Goal: Navigation & Orientation: Find specific page/section

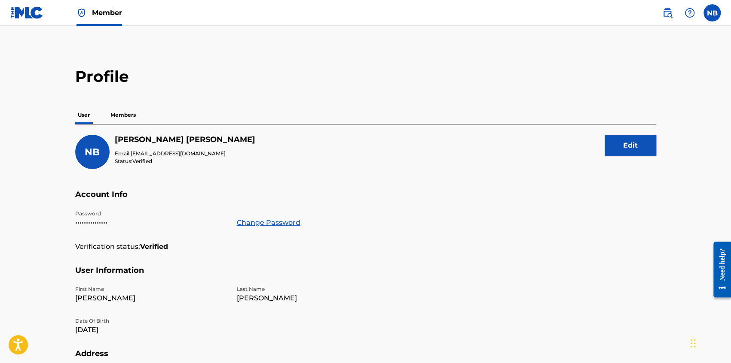
click at [32, 12] on img at bounding box center [26, 12] width 33 height 12
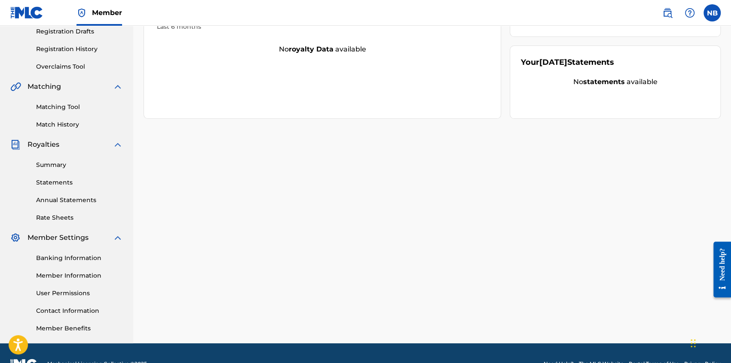
scroll to position [149, 0]
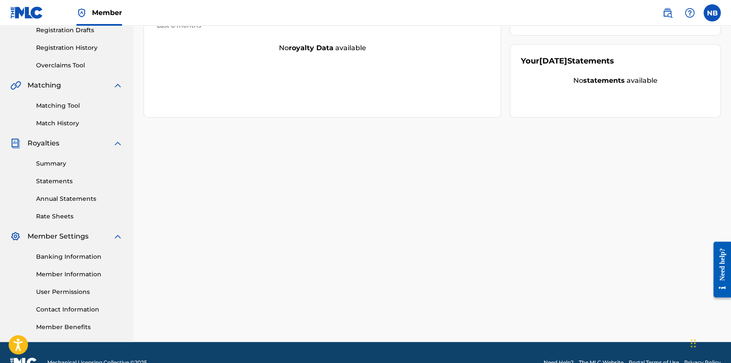
click at [47, 182] on link "Statements" at bounding box center [79, 181] width 87 height 9
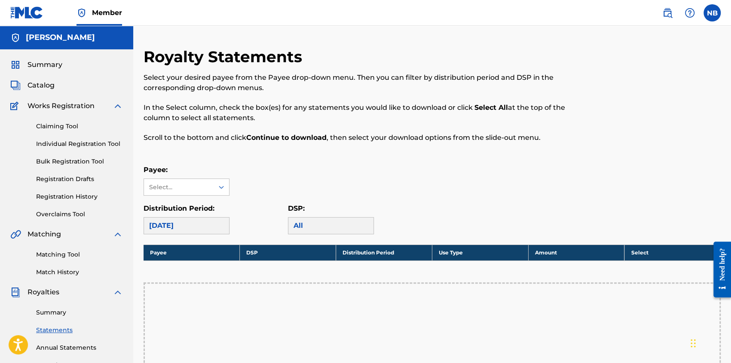
click at [68, 265] on div "Matching Tool Match History" at bounding box center [66, 258] width 113 height 37
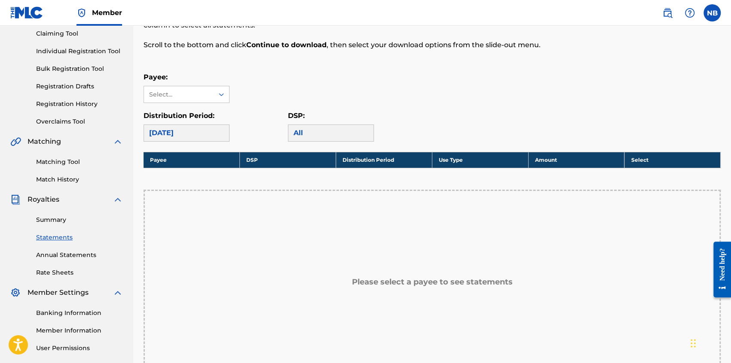
scroll to position [181, 0]
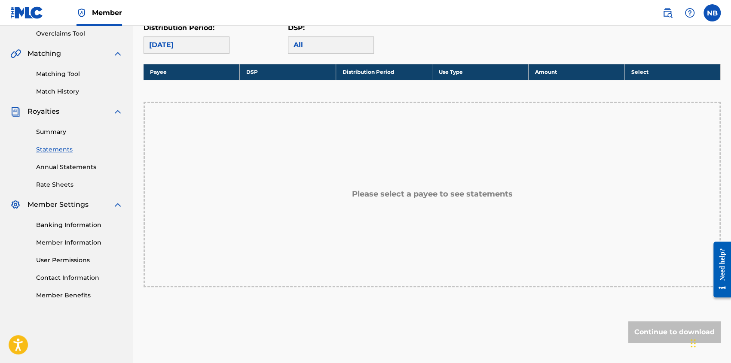
click at [61, 224] on link "Banking Information" at bounding box center [79, 225] width 87 height 9
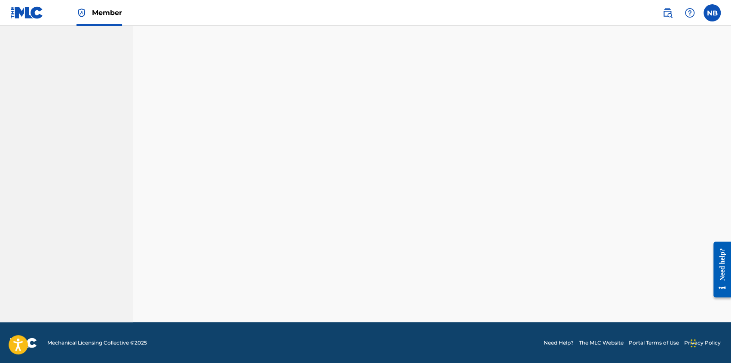
scroll to position [169, 0]
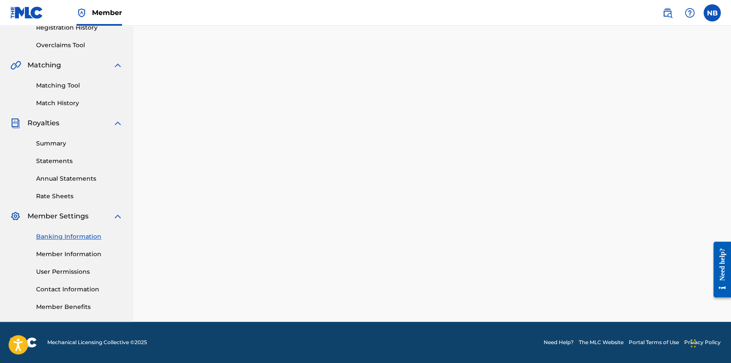
click at [61, 257] on link "Member Information" at bounding box center [79, 254] width 87 height 9
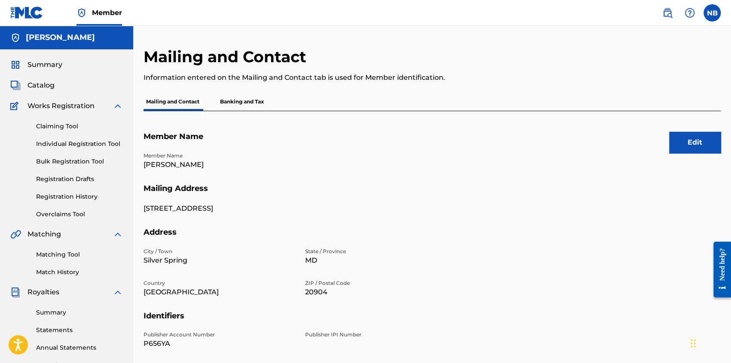
scroll to position [169, 0]
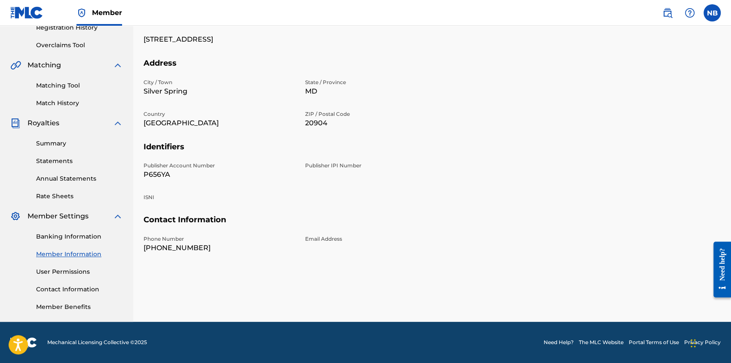
click at [62, 239] on link "Banking Information" at bounding box center [79, 236] width 87 height 9
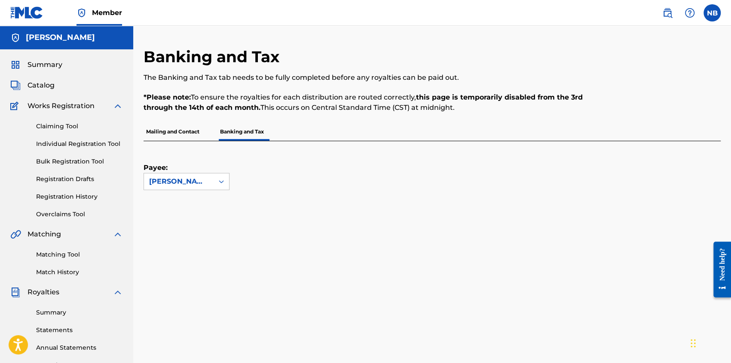
click at [192, 134] on p "Mailing and Contact" at bounding box center [172, 132] width 58 height 18
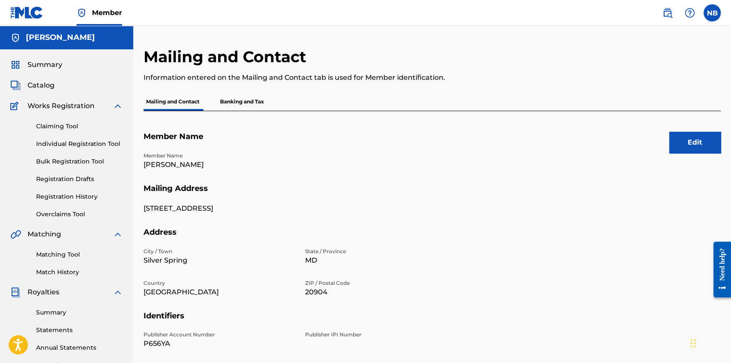
scroll to position [169, 0]
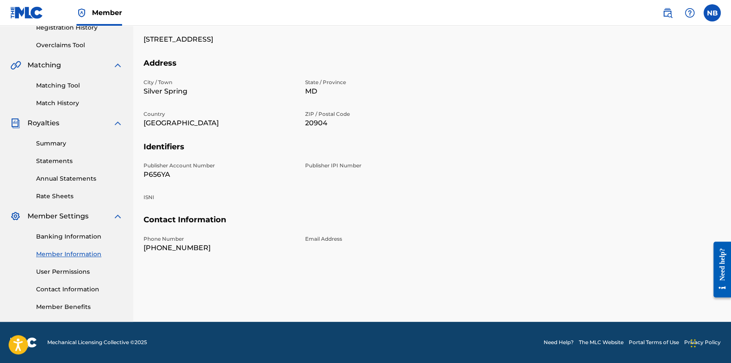
click at [55, 159] on link "Statements" at bounding box center [79, 161] width 87 height 9
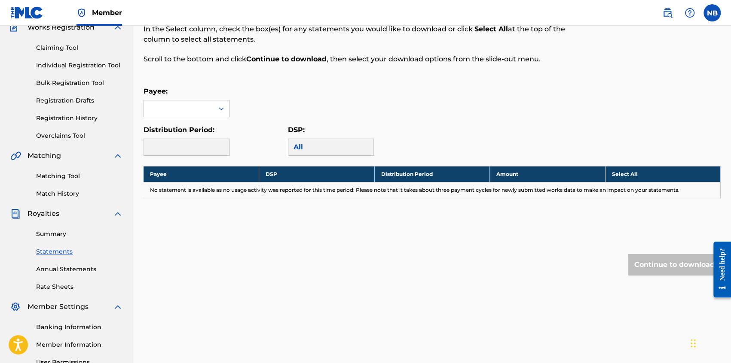
scroll to position [80, 0]
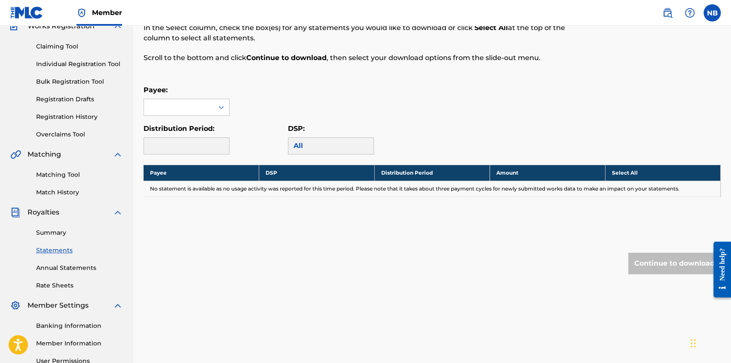
click at [56, 231] on link "Summary" at bounding box center [79, 233] width 87 height 9
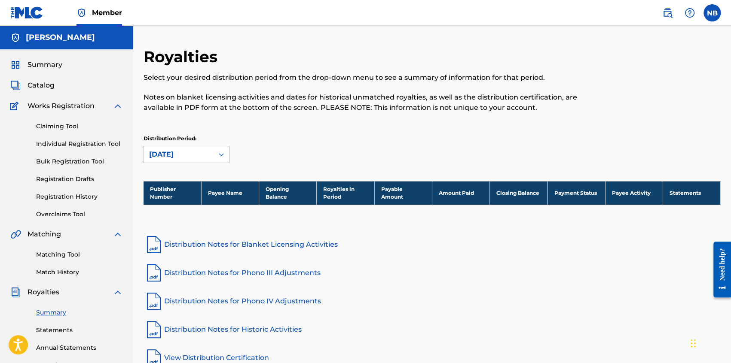
click at [175, 157] on div "[DATE]" at bounding box center [178, 154] width 59 height 10
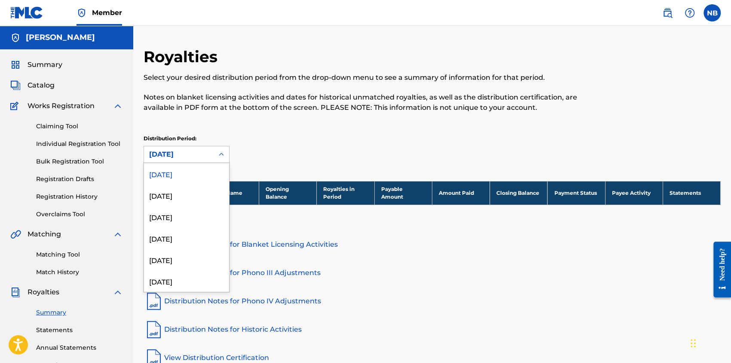
click at [285, 130] on div "Royalties Select your desired distribution period from the drop-down menu to se…" at bounding box center [431, 114] width 577 height 134
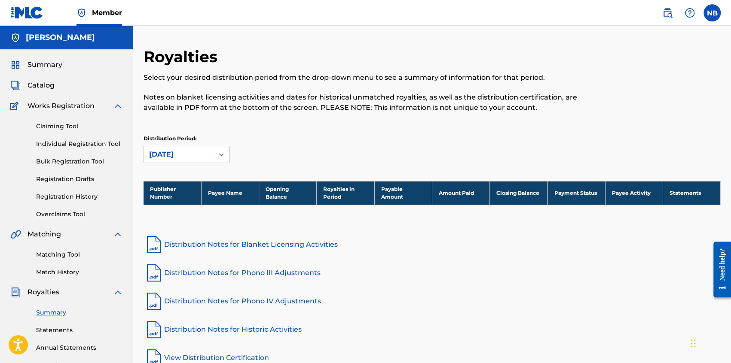
click at [54, 256] on link "Matching Tool" at bounding box center [79, 254] width 87 height 9
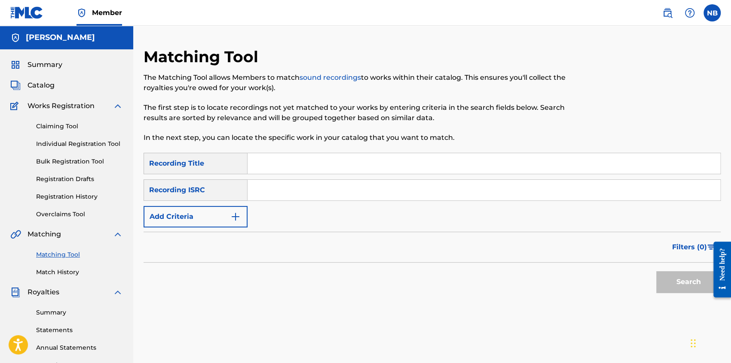
click at [59, 265] on div "Matching Tool Match History" at bounding box center [66, 258] width 113 height 37
click at [63, 274] on link "Match History" at bounding box center [79, 272] width 87 height 9
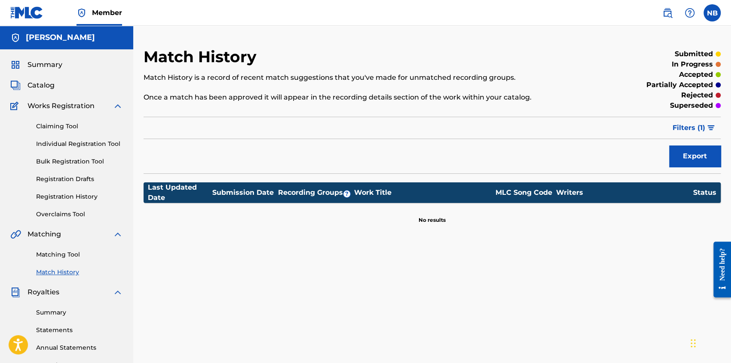
click at [74, 212] on link "Overclaims Tool" at bounding box center [79, 214] width 87 height 9
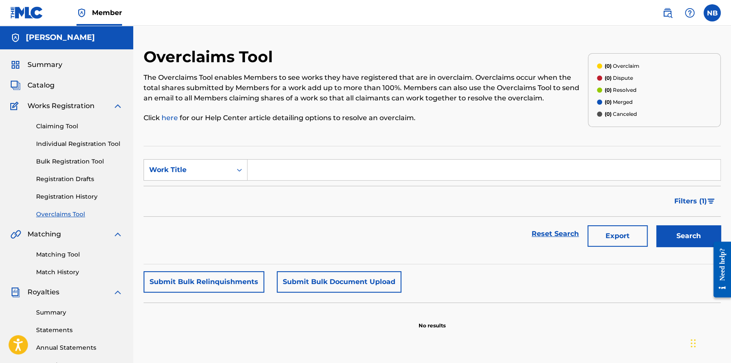
click at [69, 192] on div "Claiming Tool Individual Registration Tool Bulk Registration Tool Registration …" at bounding box center [66, 165] width 113 height 108
click at [68, 197] on link "Registration History" at bounding box center [79, 196] width 87 height 9
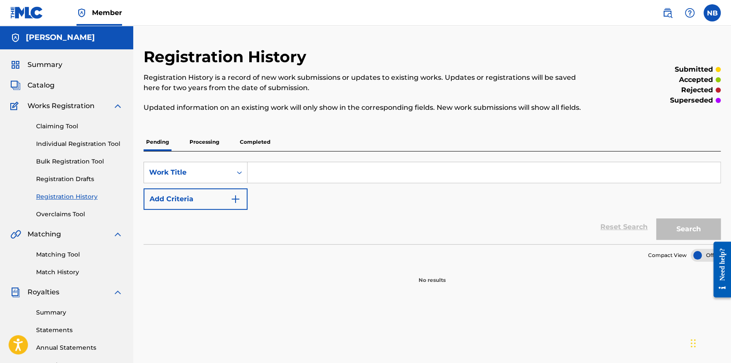
click at [65, 181] on link "Registration Drafts" at bounding box center [79, 179] width 87 height 9
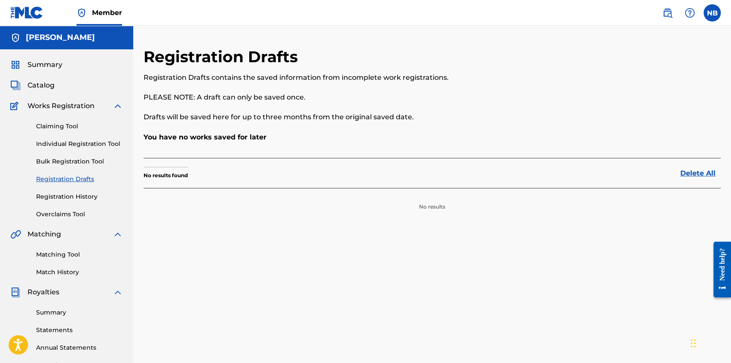
click at [63, 166] on link "Bulk Registration Tool" at bounding box center [79, 161] width 87 height 9
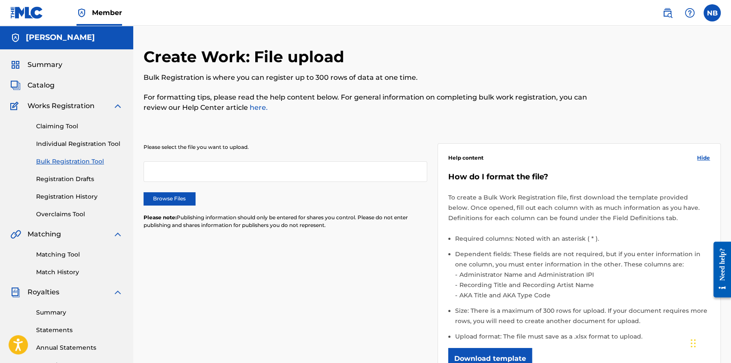
click at [64, 152] on div "Claiming Tool Individual Registration Tool Bulk Registration Tool Registration …" at bounding box center [66, 165] width 113 height 108
click at [63, 146] on link "Individual Registration Tool" at bounding box center [79, 144] width 87 height 9
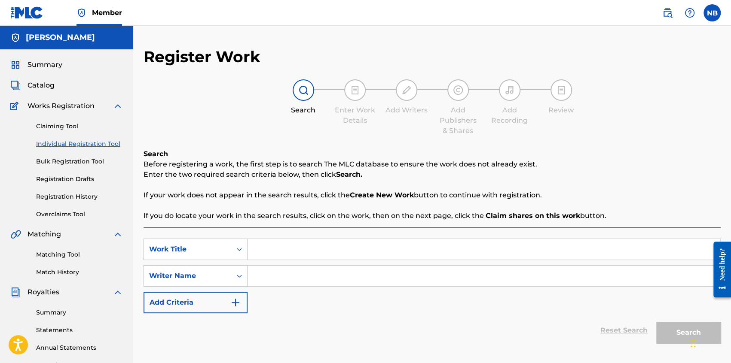
click at [80, 127] on link "Claiming Tool" at bounding box center [79, 126] width 87 height 9
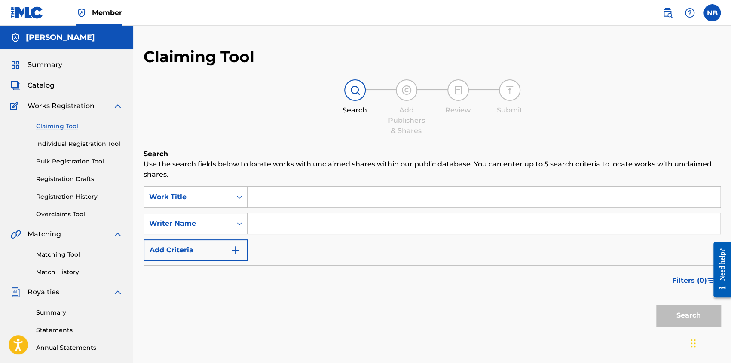
click at [115, 108] on img at bounding box center [118, 106] width 10 height 10
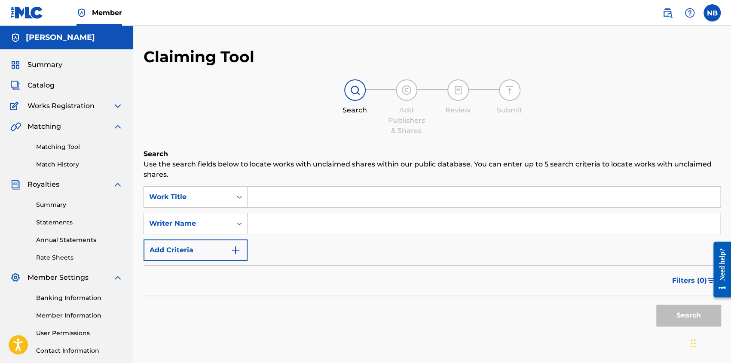
click at [66, 83] on div "Catalog" at bounding box center [66, 85] width 113 height 10
click at [48, 85] on span "Catalog" at bounding box center [40, 85] width 27 height 10
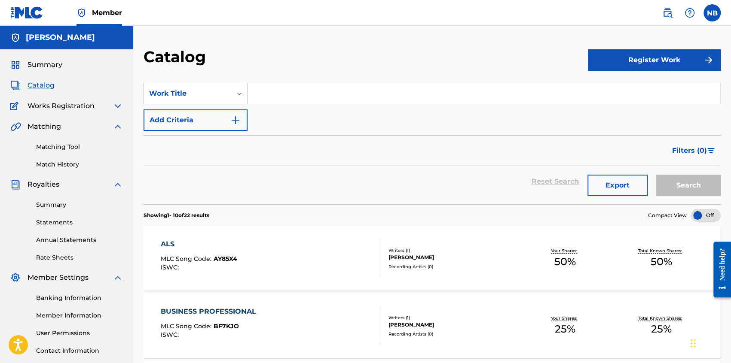
click at [114, 105] on img at bounding box center [118, 106] width 10 height 10
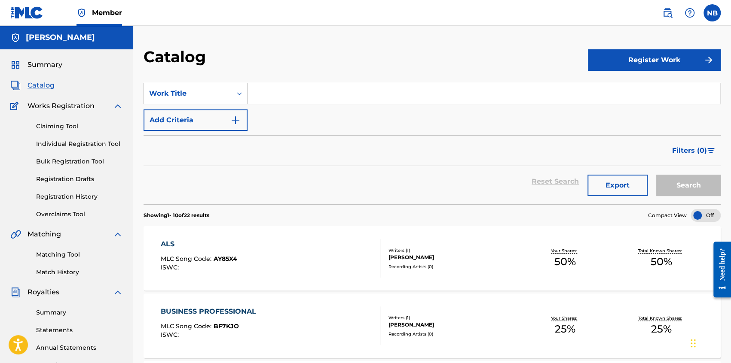
click at [50, 58] on div "Summary Catalog Works Registration Claiming Tool Individual Registration Tool B…" at bounding box center [66, 270] width 133 height 442
click at [52, 63] on span "Summary" at bounding box center [44, 65] width 35 height 10
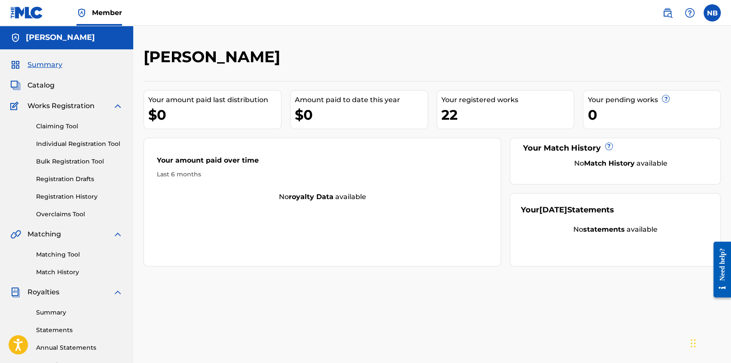
click at [457, 117] on div "22" at bounding box center [507, 114] width 133 height 19
